Goal: Task Accomplishment & Management: Manage account settings

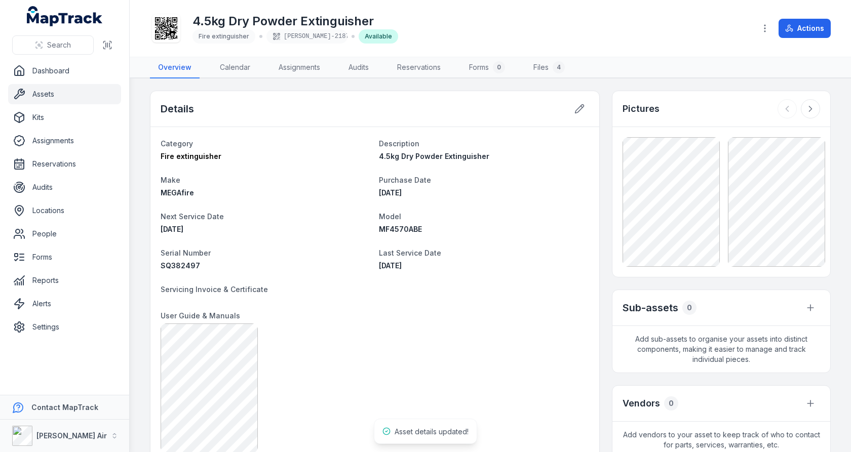
click at [67, 96] on link "Assets" at bounding box center [64, 94] width 113 height 20
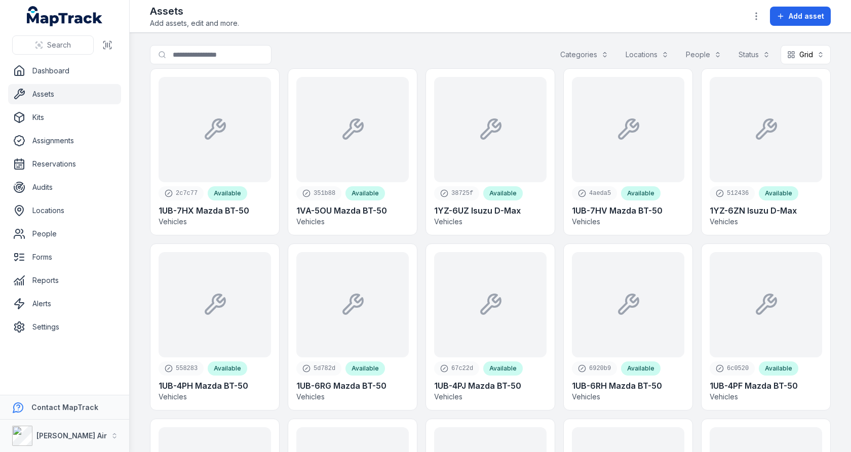
click at [600, 56] on button "Categories" at bounding box center [583, 54] width 61 height 19
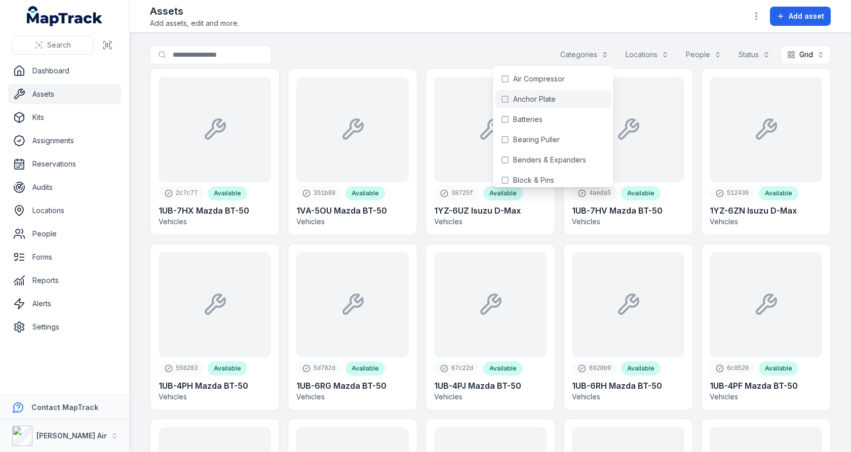
scroll to position [438, 0]
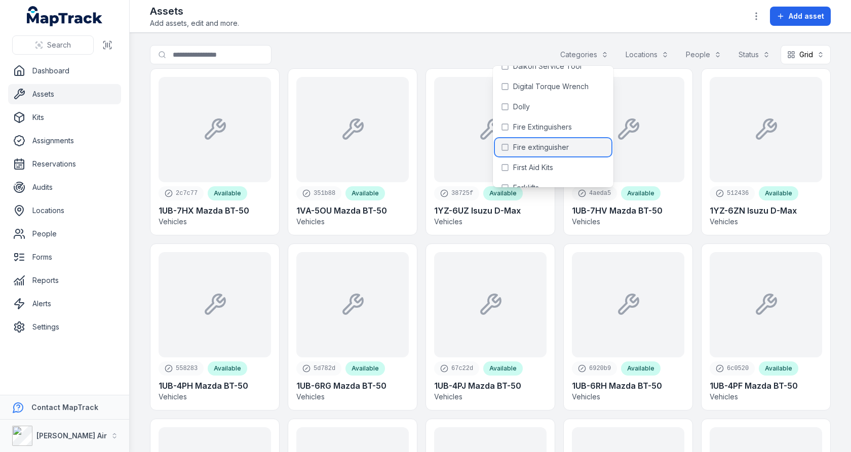
click at [556, 142] on span "Fire extinguisher" at bounding box center [541, 147] width 56 height 10
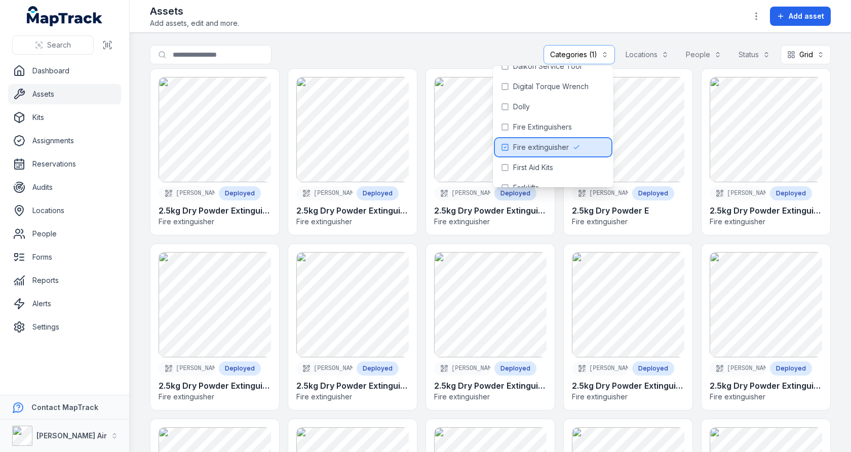
click at [562, 140] on div "Fire extinguisher" at bounding box center [553, 147] width 116 height 18
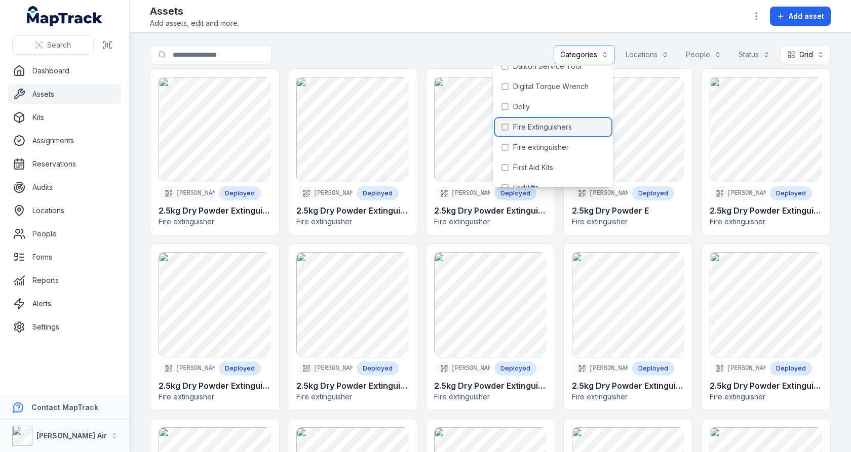
click at [564, 131] on span "Fire Extinguishers" at bounding box center [542, 127] width 59 height 10
click at [488, 46] on div "**********" at bounding box center [490, 56] width 681 height 23
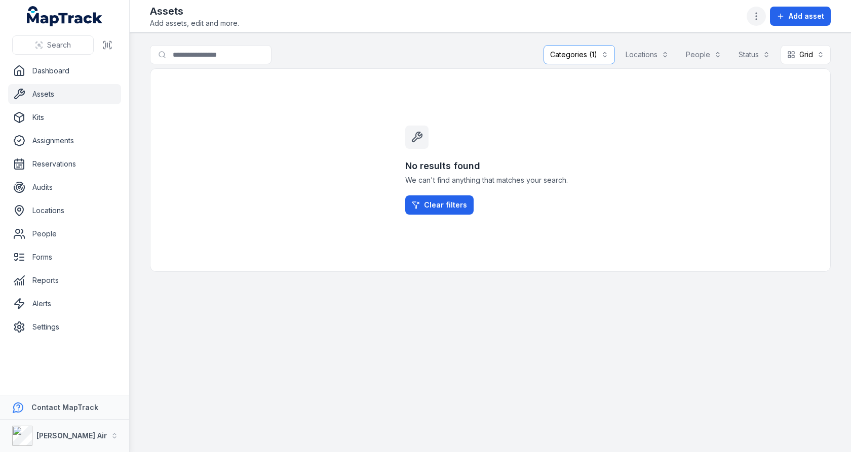
click at [760, 19] on icon "button" at bounding box center [756, 16] width 10 height 10
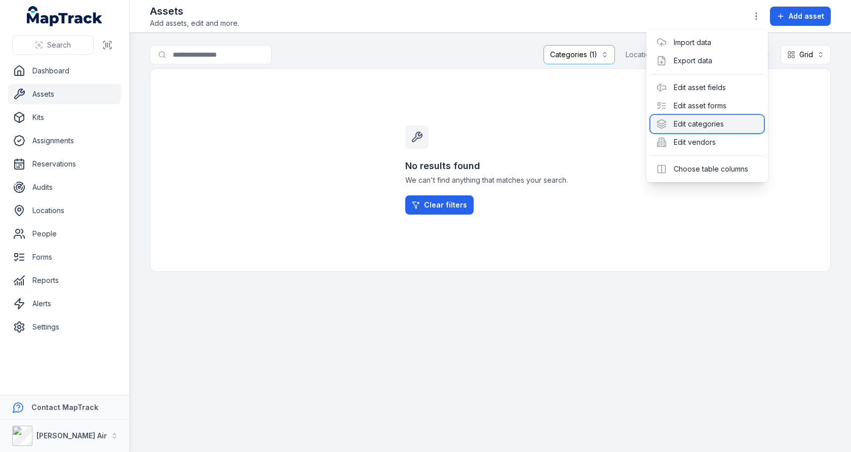
click at [730, 121] on div "Edit categories" at bounding box center [706, 124] width 113 height 18
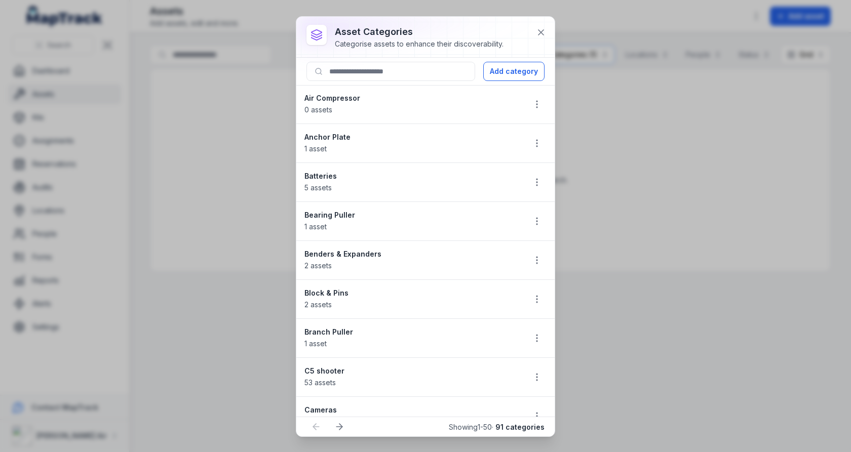
click at [523, 26] on div at bounding box center [425, 37] width 258 height 41
click at [547, 31] on button at bounding box center [540, 32] width 19 height 19
